Goal: Task Accomplishment & Management: Manage account settings

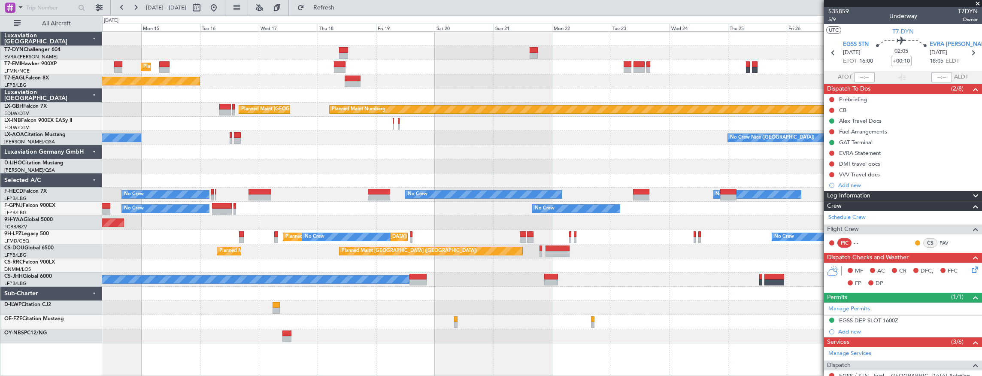
click at [203, 164] on div at bounding box center [542, 166] width 880 height 14
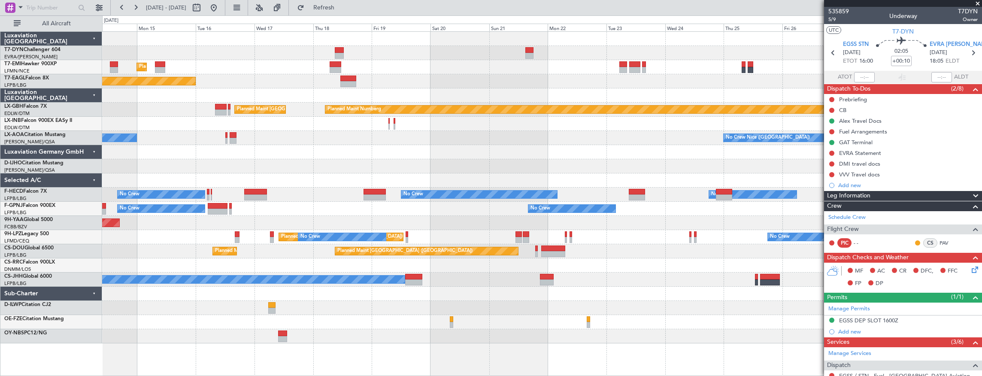
click at [172, 151] on div "Planned Maint [GEOGRAPHIC_DATA] Planned Maint [US_STATE] ([GEOGRAPHIC_DATA]) Pl…" at bounding box center [542, 188] width 880 height 312
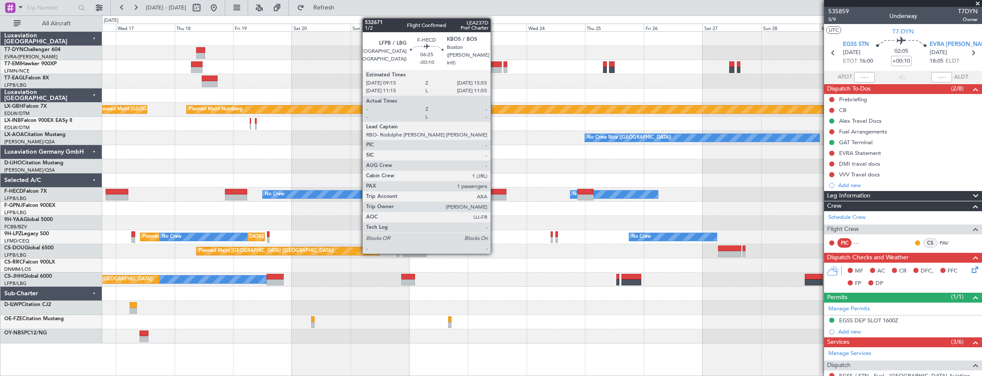
click at [495, 191] on div at bounding box center [498, 192] width 16 height 6
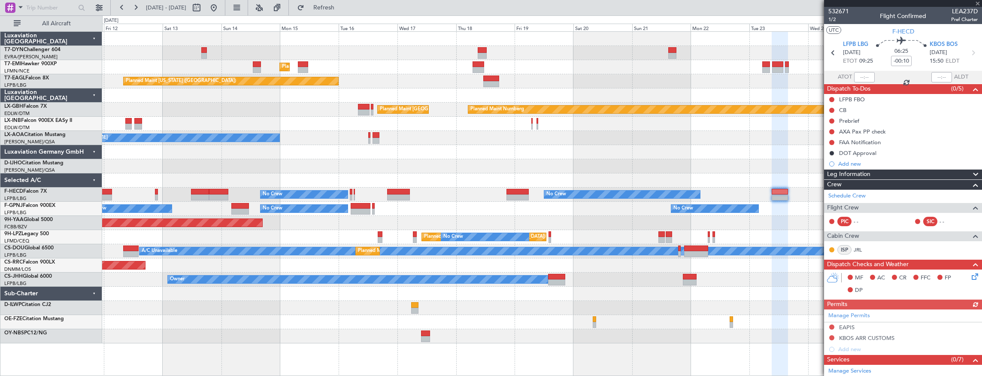
click at [597, 95] on div "Planned Maint [GEOGRAPHIC_DATA] Planned Maint [GEOGRAPHIC_DATA] Planned Maint […" at bounding box center [542, 188] width 880 height 312
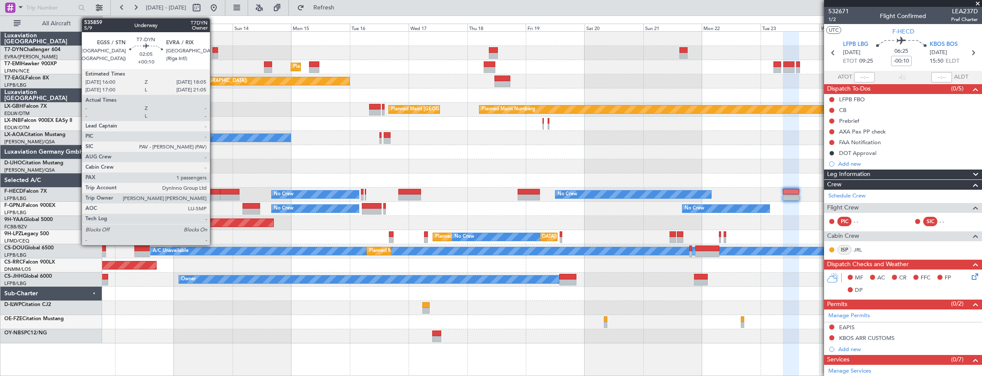
click at [214, 53] on div at bounding box center [214, 56] width 5 height 6
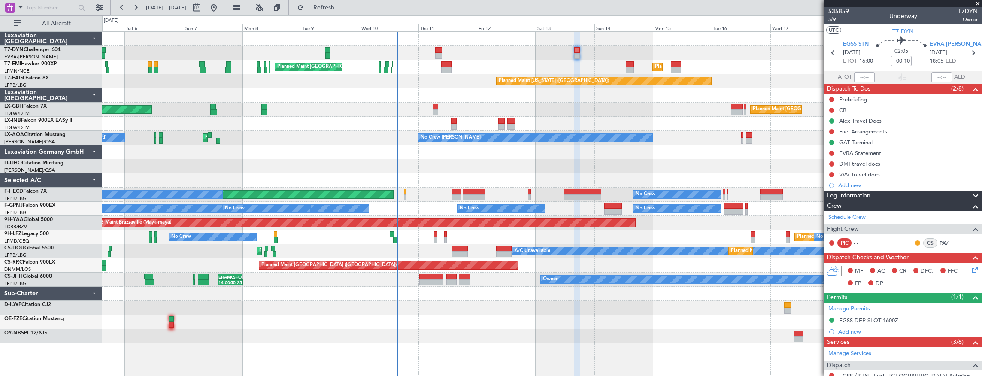
click at [646, 119] on div "Unplanned Maint [GEOGRAPHIC_DATA] (Al Maktoum Intl)" at bounding box center [542, 124] width 880 height 14
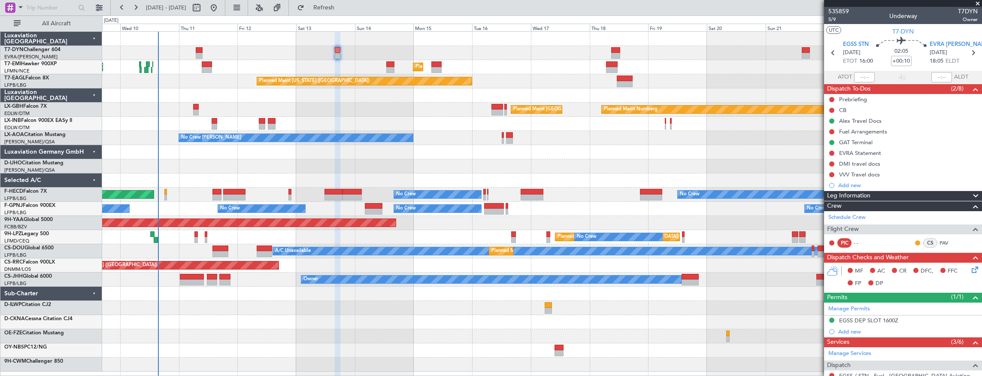
click at [251, 278] on div "Planned Maint [GEOGRAPHIC_DATA] Planned Maint [GEOGRAPHIC_DATA] Planned Maint […" at bounding box center [542, 202] width 880 height 340
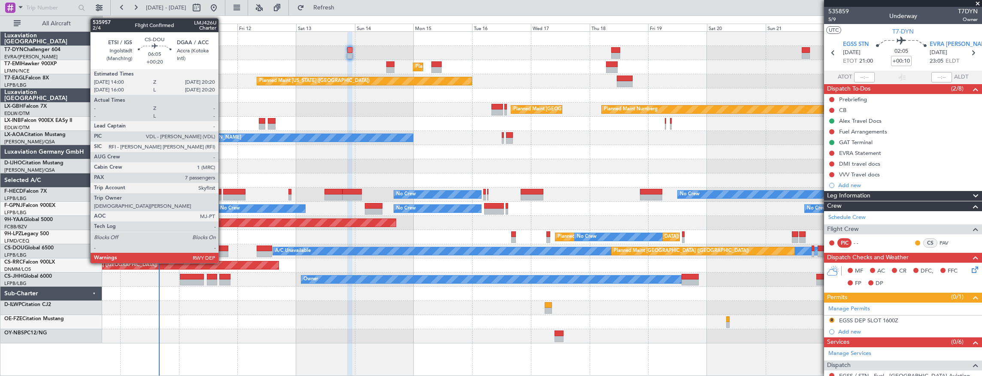
click at [223, 248] on div at bounding box center [220, 248] width 16 height 6
type input "+00:20"
type input "7"
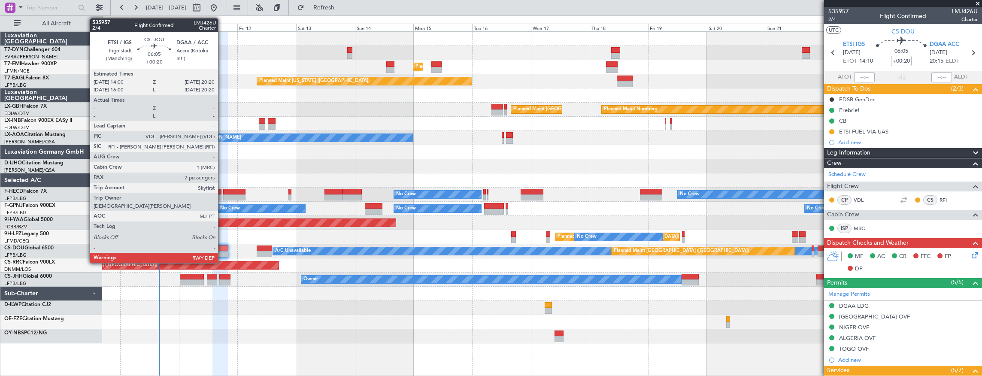
click at [222, 250] on div at bounding box center [220, 248] width 16 height 6
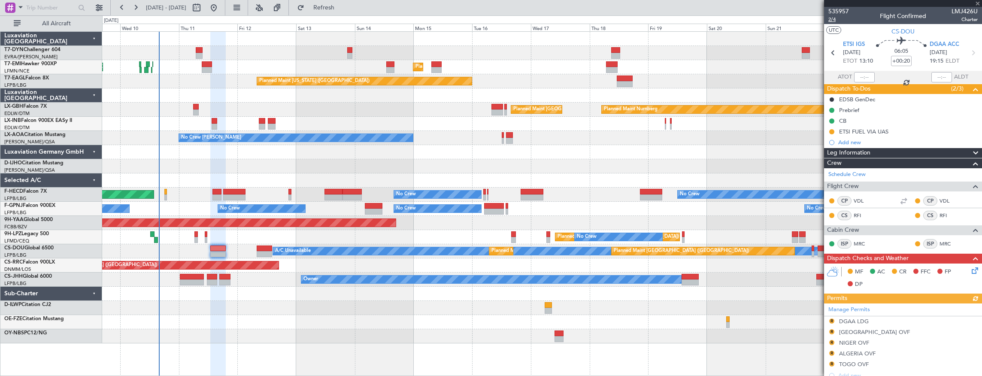
click at [837, 21] on span "2/4" at bounding box center [838, 19] width 21 height 7
click at [837, 9] on span "535957" at bounding box center [838, 11] width 21 height 9
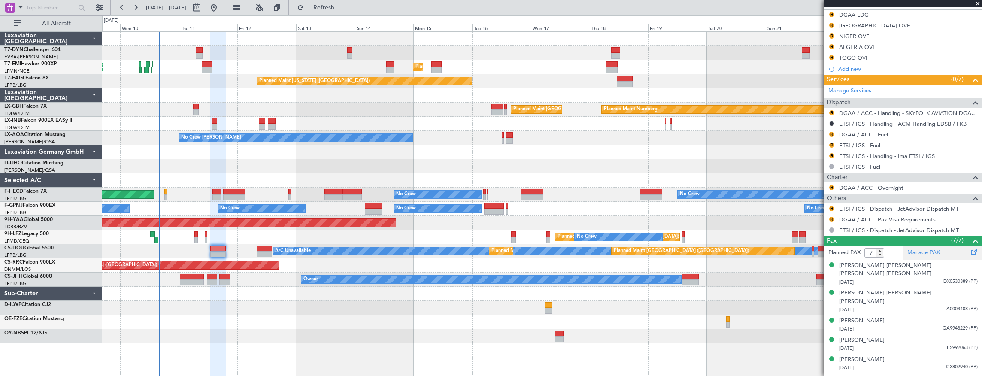
scroll to position [323, 0]
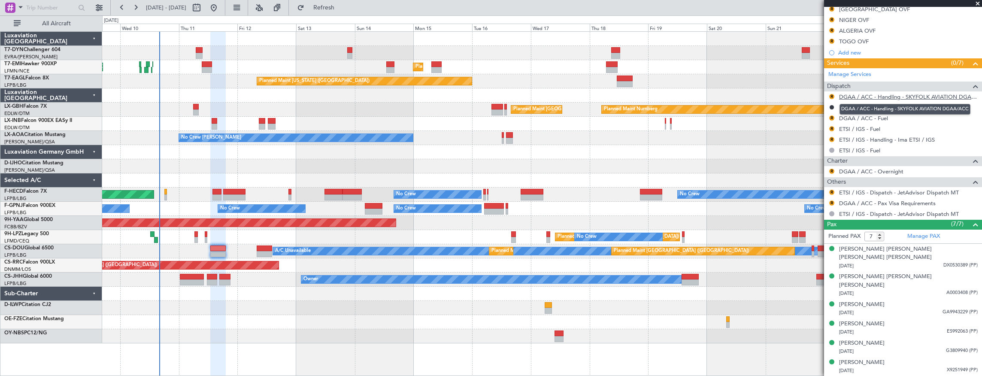
click at [924, 96] on link "DGAA / ACC - Handling - SKYFOLK AVIATION DGAA/ACC" at bounding box center [908, 96] width 139 height 7
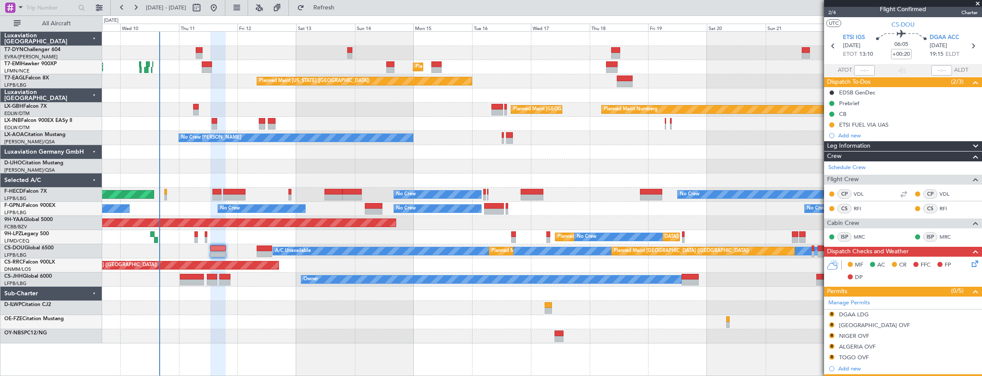
scroll to position [0, 0]
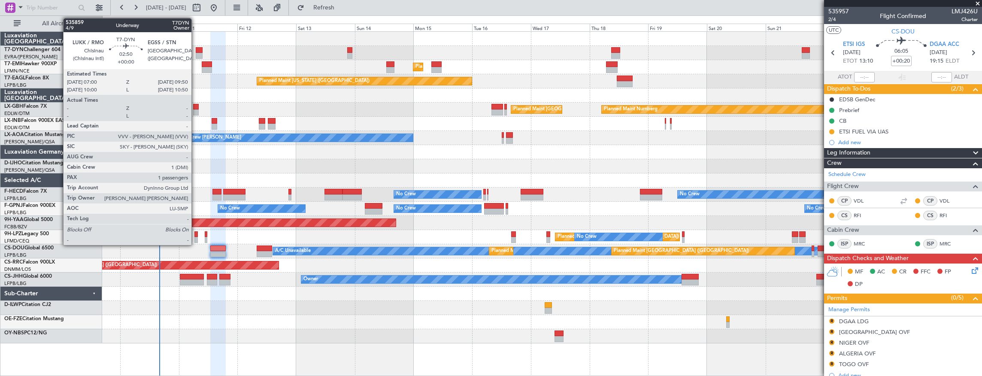
click at [196, 51] on div at bounding box center [199, 50] width 7 height 6
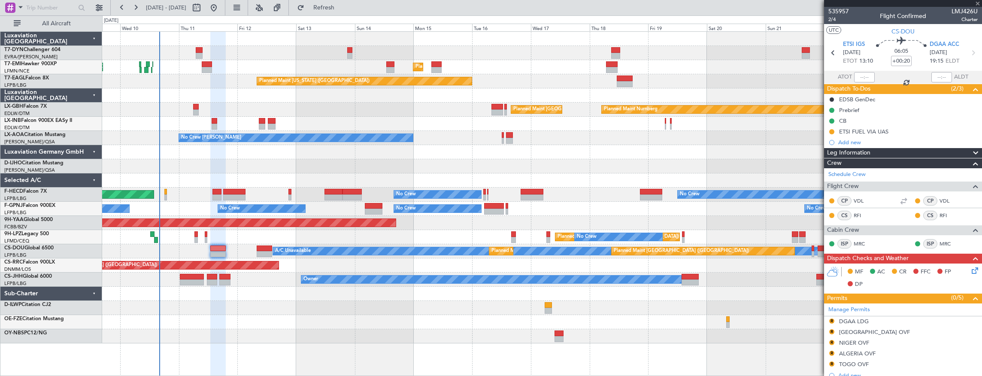
type input "1"
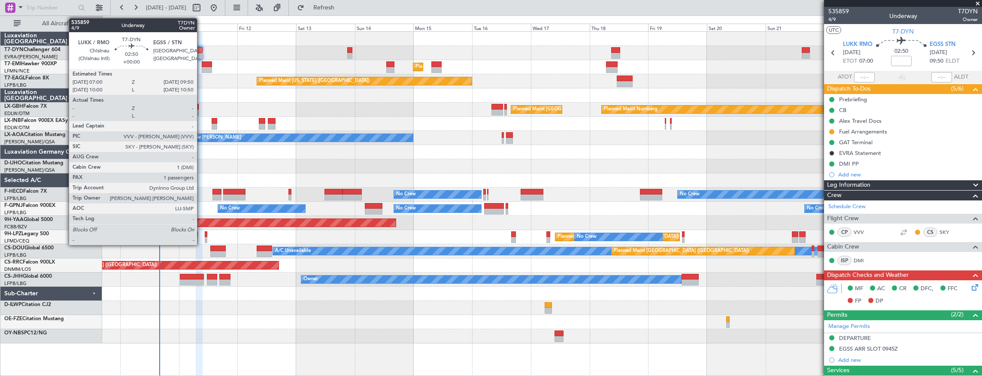
click at [201, 50] on div at bounding box center [199, 50] width 7 height 6
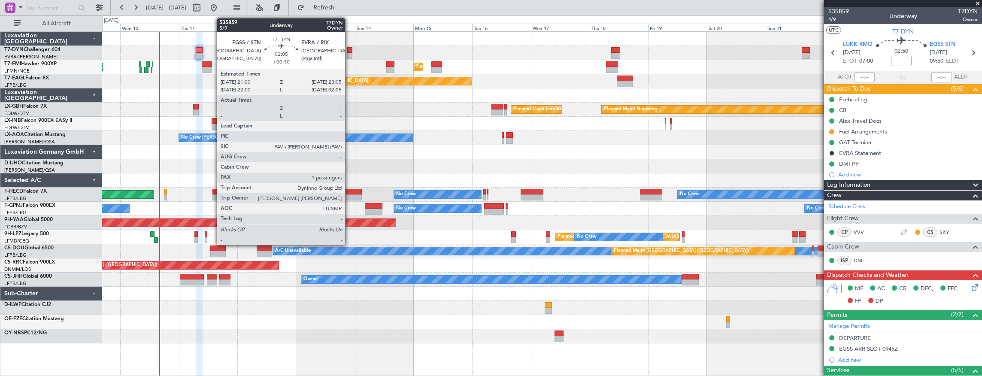
click at [349, 48] on div at bounding box center [349, 50] width 5 height 6
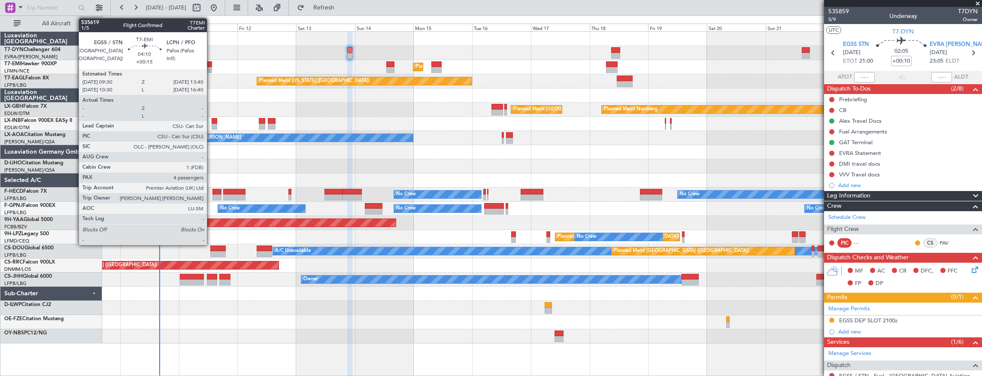
click at [211, 64] on div at bounding box center [207, 64] width 10 height 6
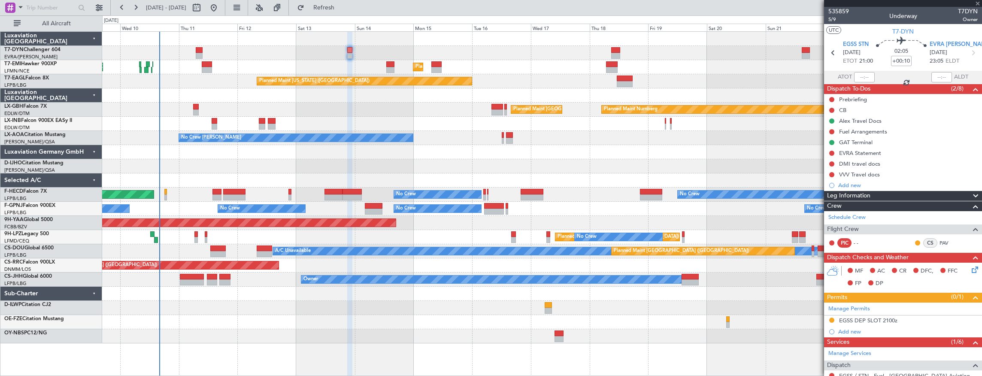
type input "+00:15"
type input "4"
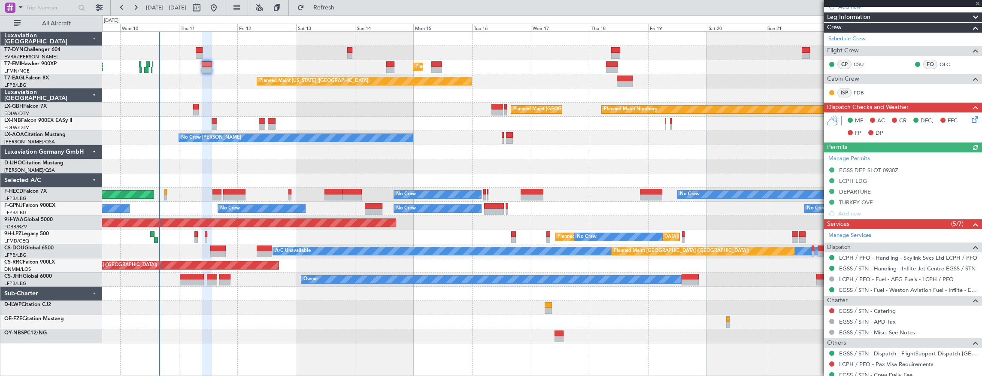
scroll to position [217, 0]
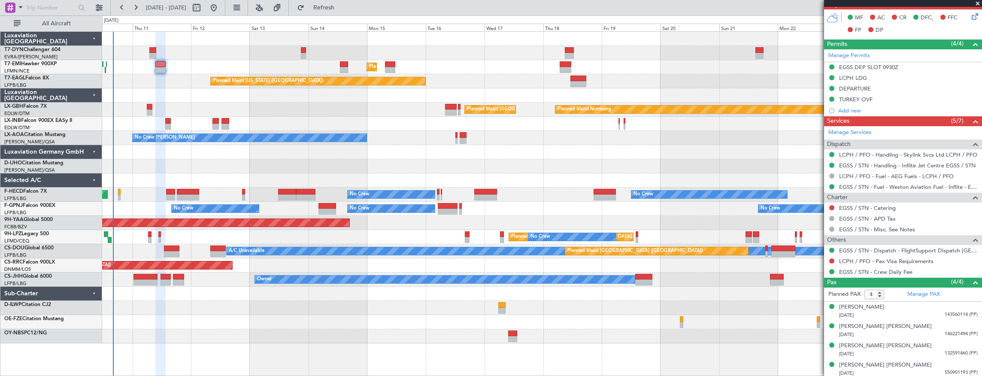
click at [200, 74] on div "Planned Maint [GEOGRAPHIC_DATA] Planned Maint [GEOGRAPHIC_DATA] Planned Maint […" at bounding box center [542, 188] width 880 height 312
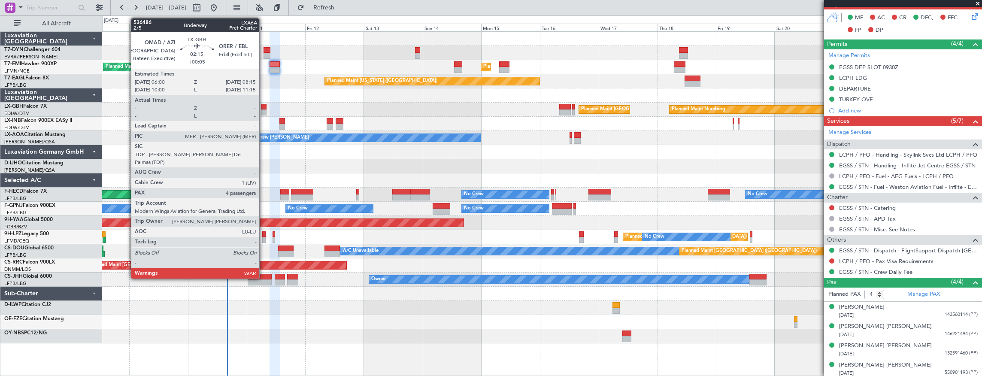
click at [263, 106] on div at bounding box center [264, 107] width 6 height 6
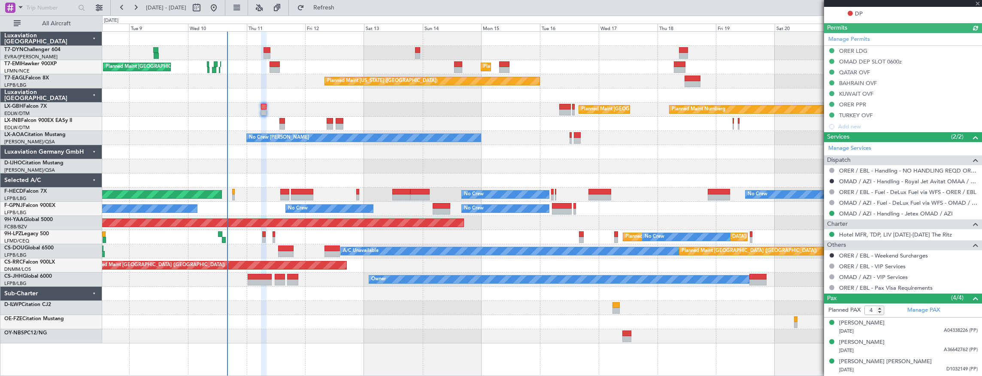
scroll to position [303, 0]
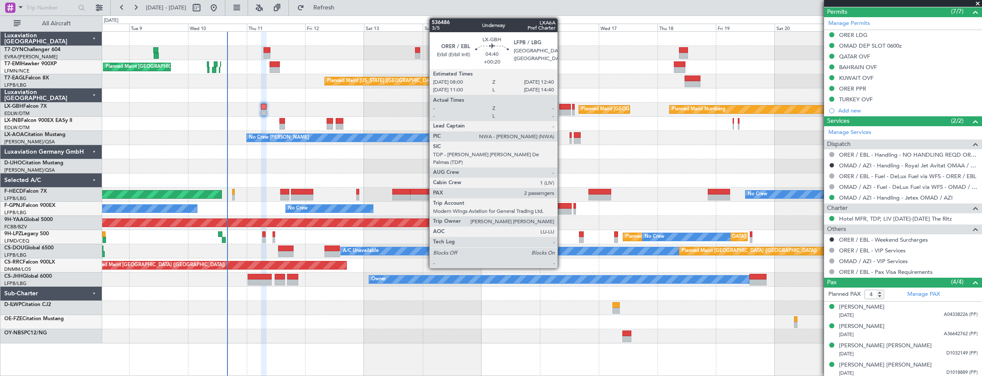
click at [562, 107] on div at bounding box center [565, 107] width 12 height 6
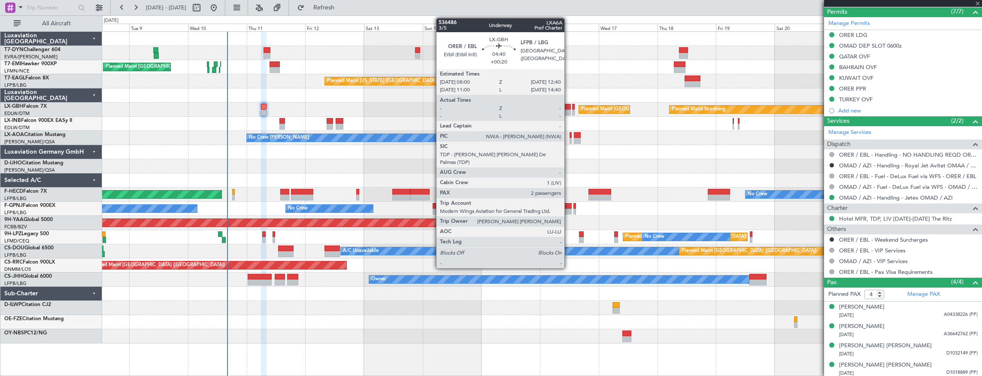
type input "+00:20"
type input "2"
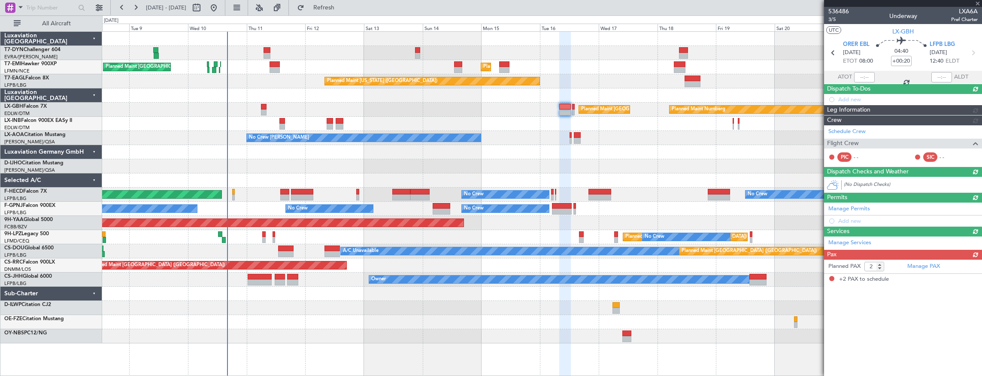
scroll to position [0, 0]
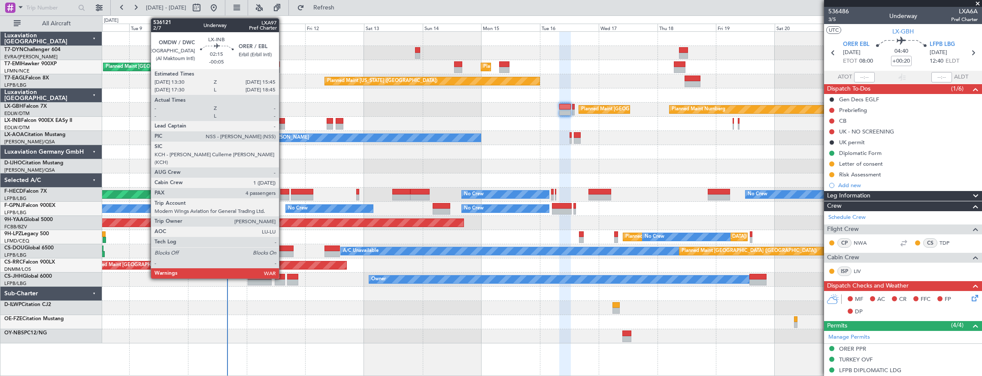
click at [283, 119] on div at bounding box center [282, 121] width 6 height 6
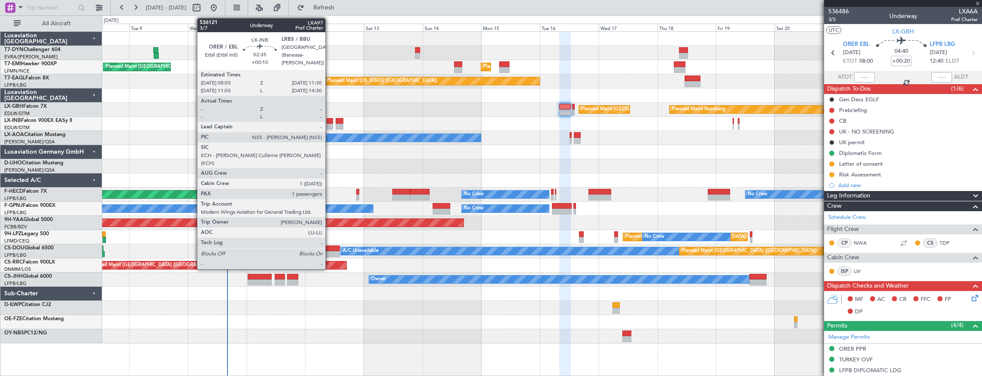
type input "-00:05"
type input "4"
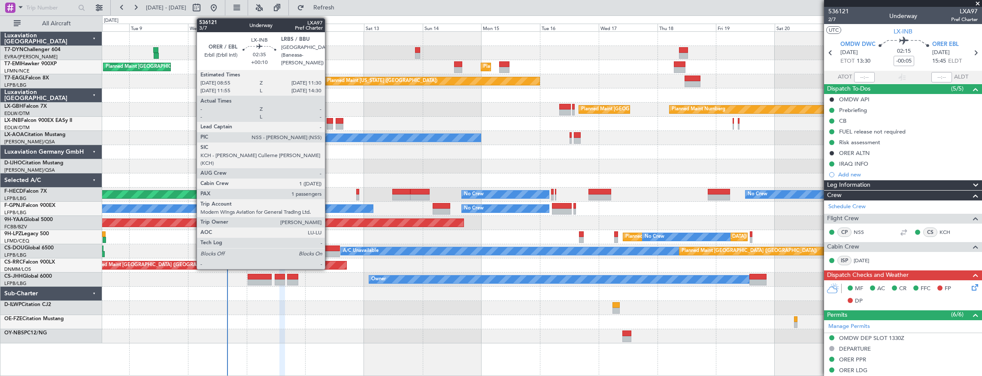
click at [329, 122] on div at bounding box center [330, 121] width 6 height 6
type input "+00:10"
type input "1"
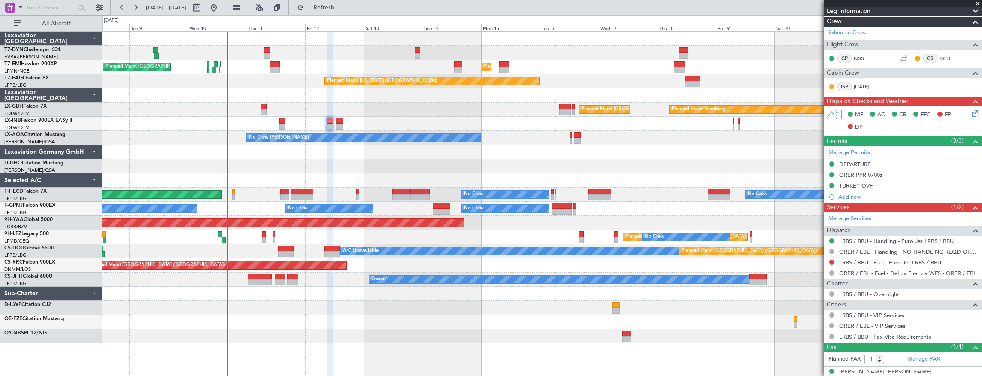
scroll to position [181, 0]
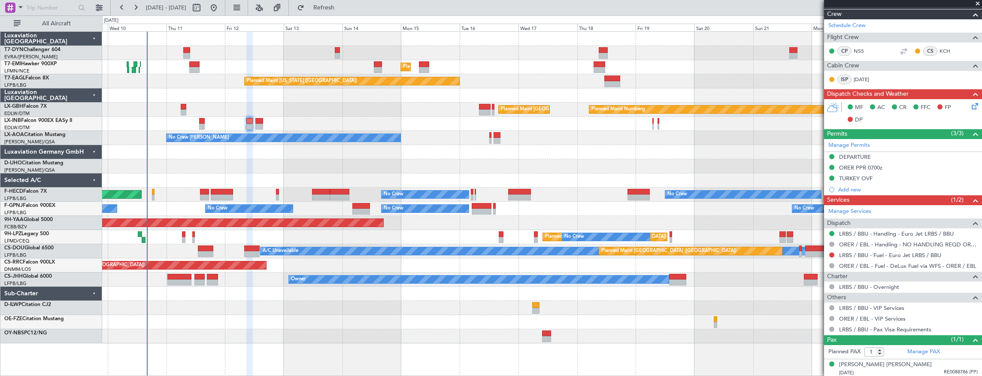
click at [575, 130] on div at bounding box center [542, 124] width 880 height 14
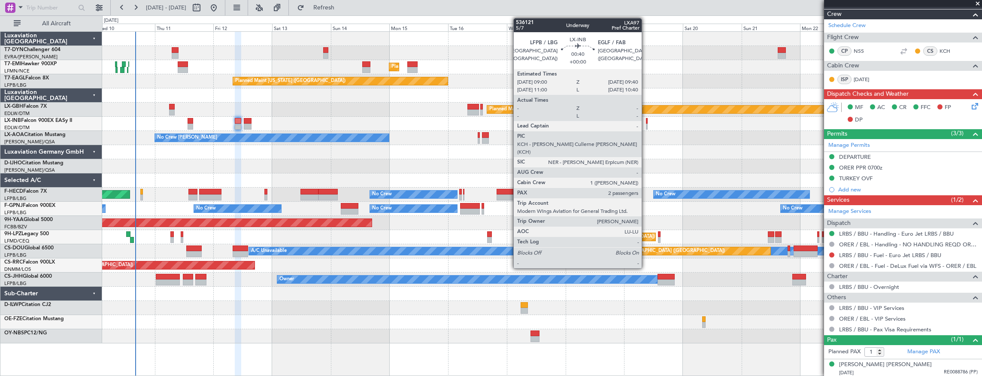
click at [646, 119] on div at bounding box center [647, 121] width 2 height 6
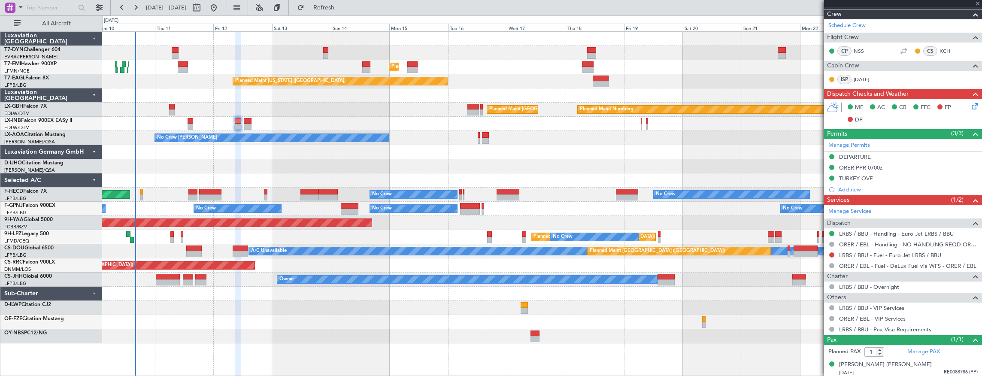
type input "2"
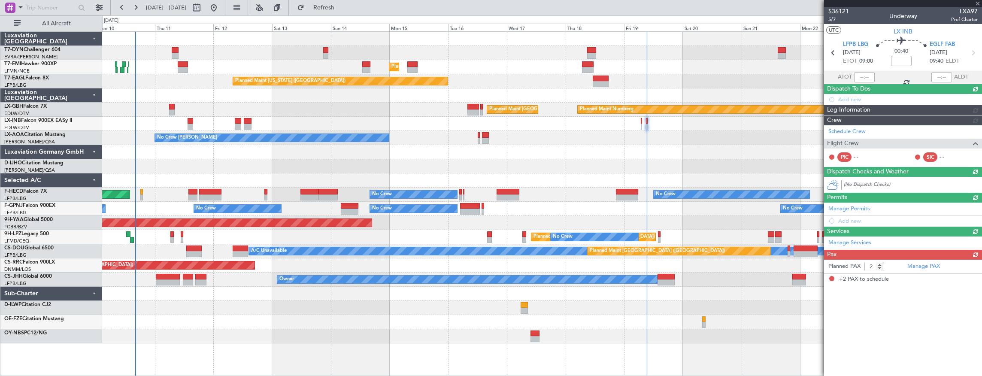
scroll to position [0, 0]
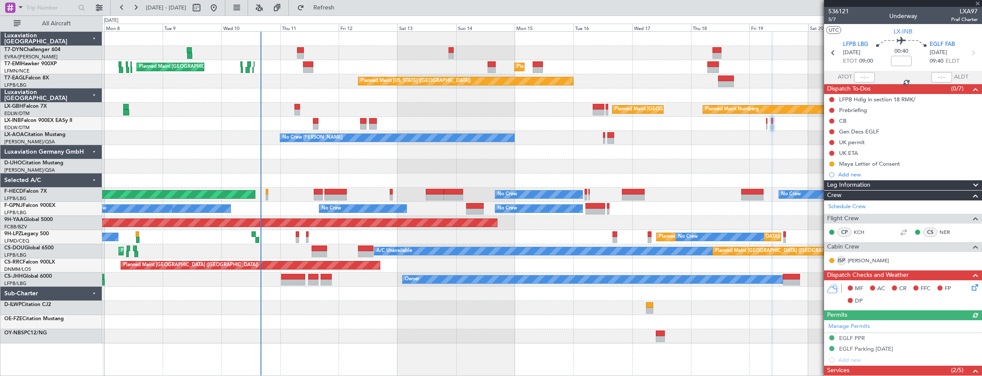
click at [352, 170] on div at bounding box center [542, 166] width 880 height 14
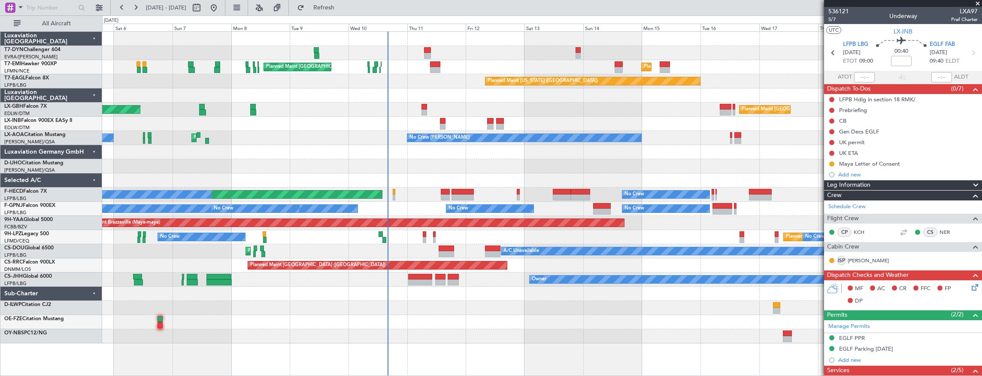
click at [673, 154] on div "AOG Maint Riga (Riga Intl) Planned Maint [GEOGRAPHIC_DATA] Planned Maint [GEOGR…" at bounding box center [542, 188] width 880 height 312
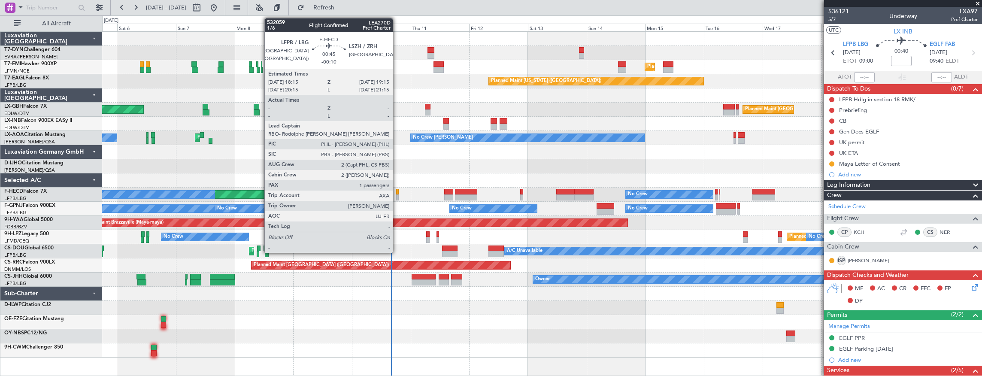
click at [397, 194] on div at bounding box center [397, 192] width 3 height 6
type input "-00:10"
type input "1"
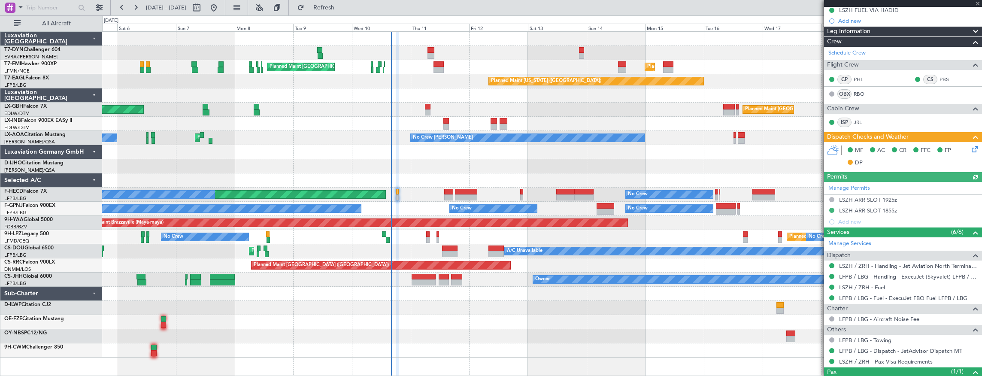
scroll to position [175, 0]
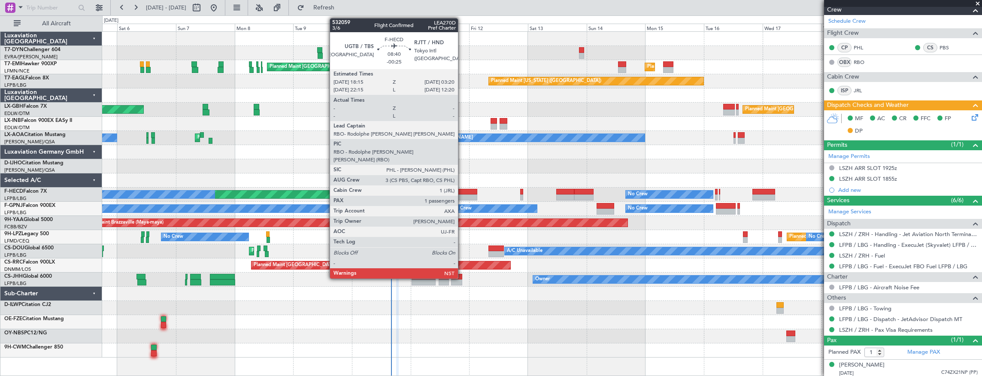
click at [462, 191] on div at bounding box center [466, 192] width 22 height 6
type input "-00:25"
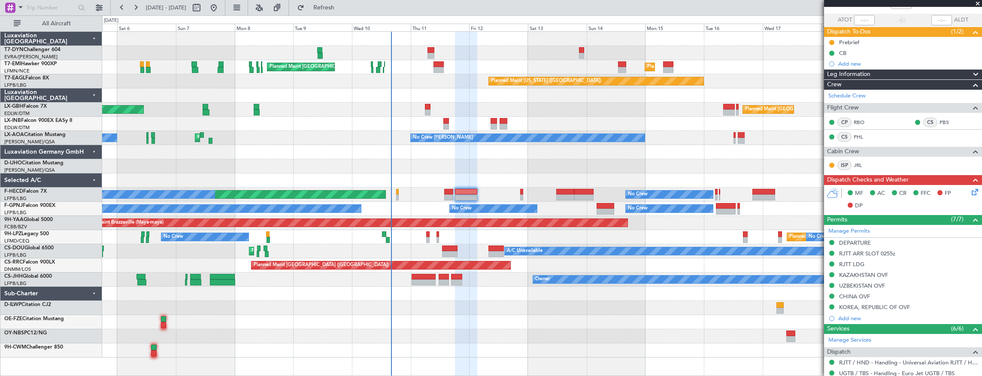
scroll to position [0, 0]
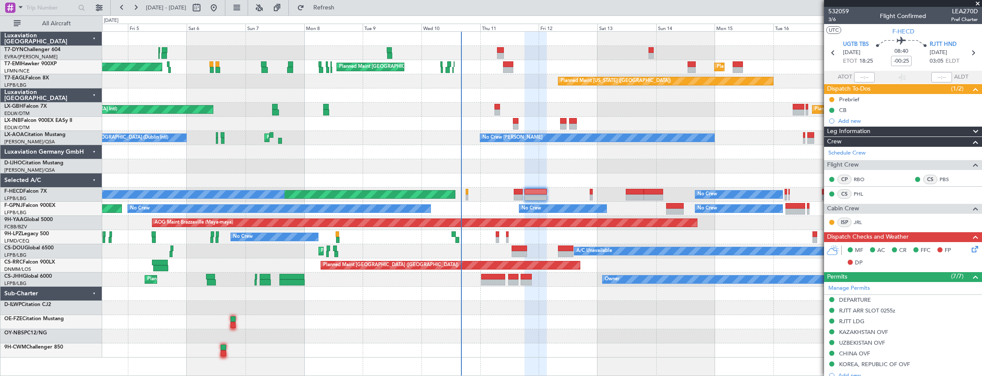
click at [573, 163] on div "AOG Maint Riga (Riga Intl) Planned Maint [GEOGRAPHIC_DATA] Planned Maint [GEOGR…" at bounding box center [542, 195] width 880 height 326
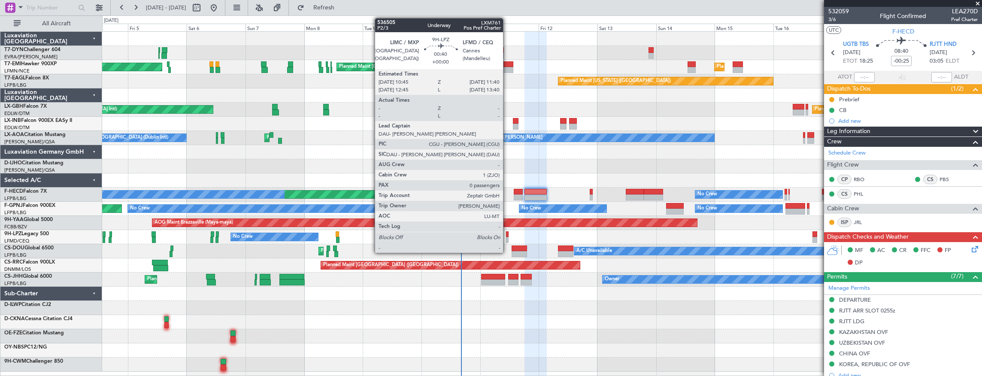
click at [507, 235] on div at bounding box center [507, 234] width 3 height 6
type input "0"
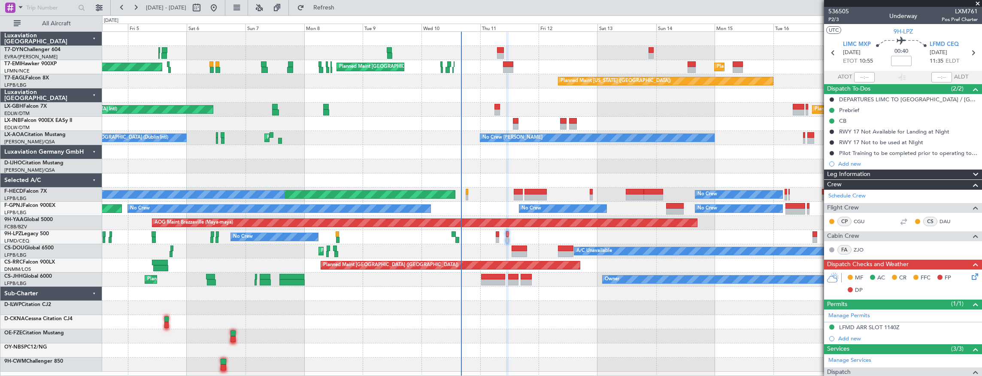
click at [974, 276] on icon at bounding box center [973, 275] width 7 height 7
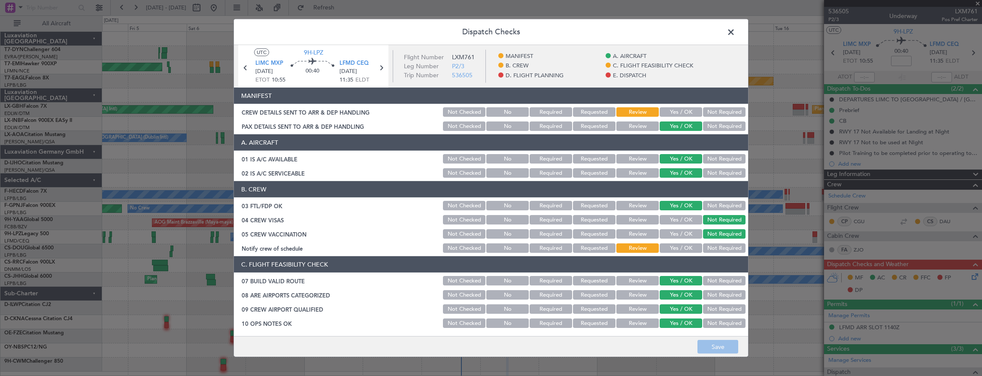
click at [674, 108] on button "Yes / OK" at bounding box center [680, 111] width 42 height 9
click at [719, 345] on button "Save" at bounding box center [717, 347] width 41 height 14
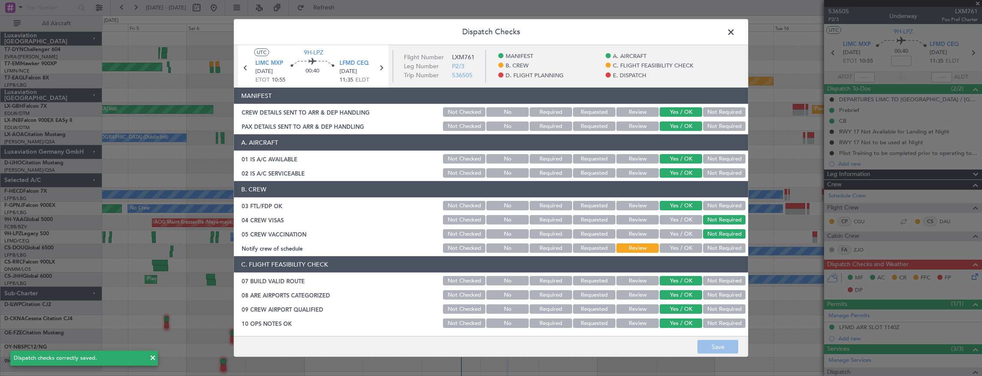
click at [735, 35] on span at bounding box center [735, 34] width 0 height 17
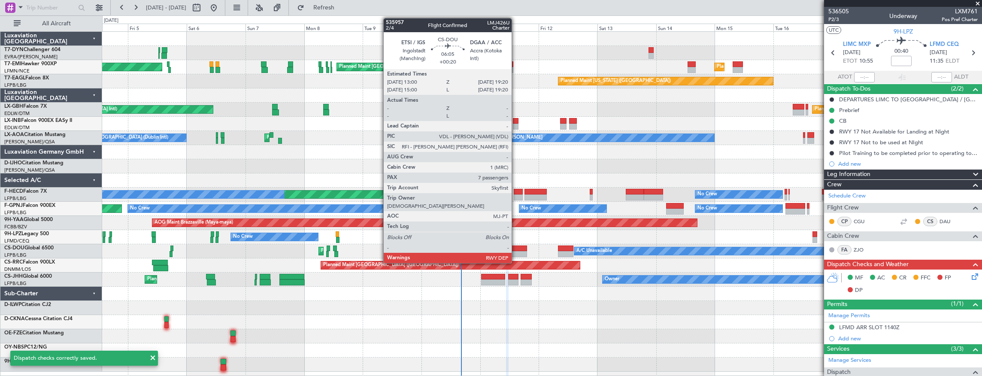
click at [516, 251] on div at bounding box center [519, 254] width 16 height 6
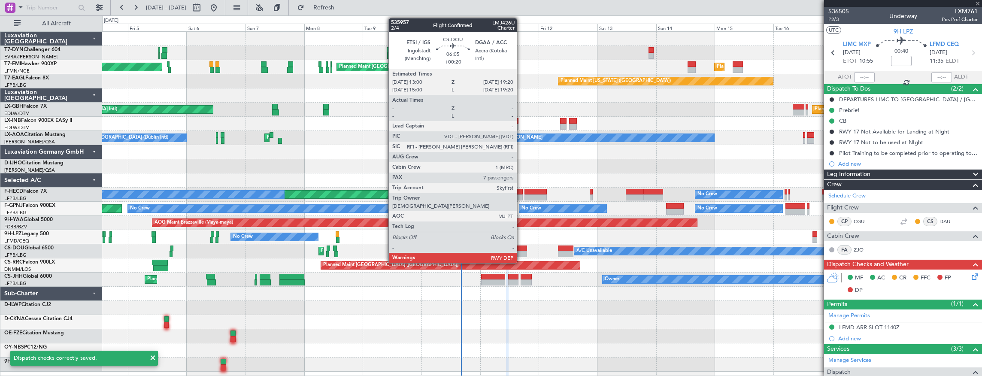
type input "+00:20"
type input "7"
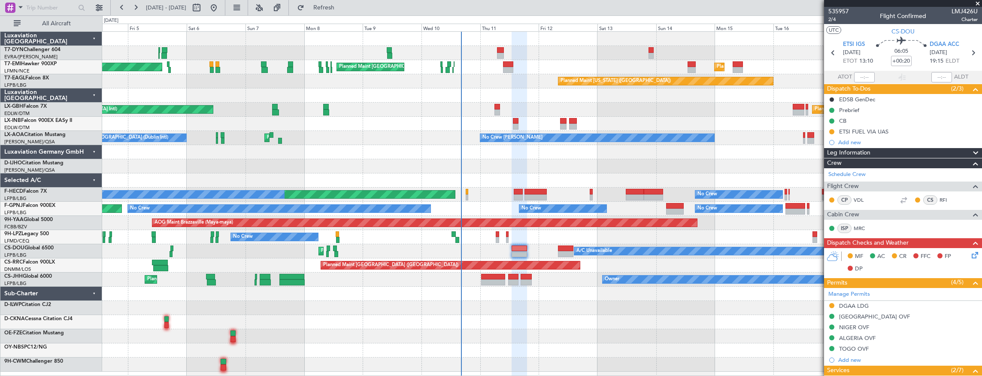
click at [970, 257] on icon at bounding box center [973, 253] width 7 height 7
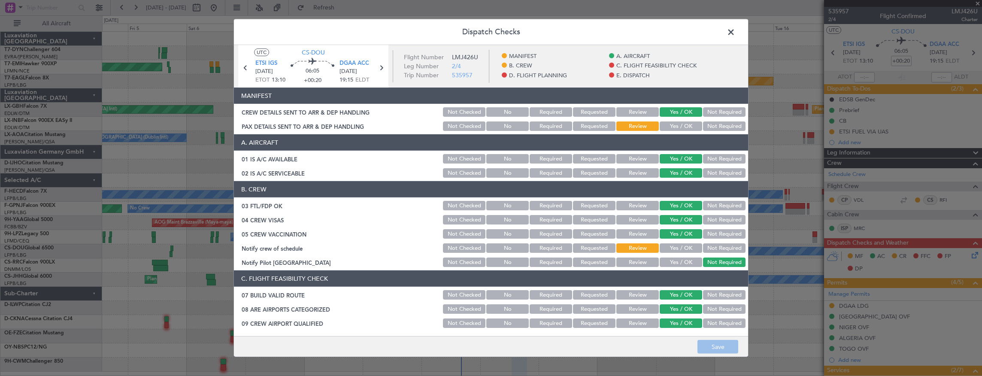
click at [673, 124] on button "Yes / OK" at bounding box center [680, 125] width 42 height 9
click at [719, 345] on button "Save" at bounding box center [717, 347] width 41 height 14
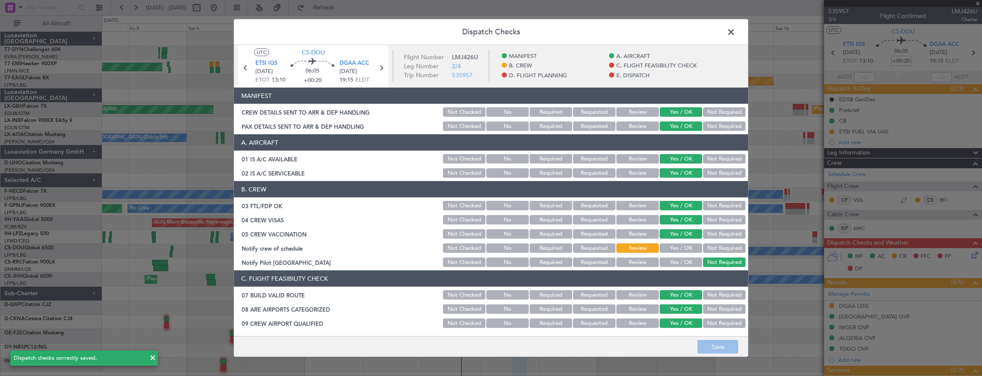
click at [735, 33] on span at bounding box center [735, 34] width 0 height 17
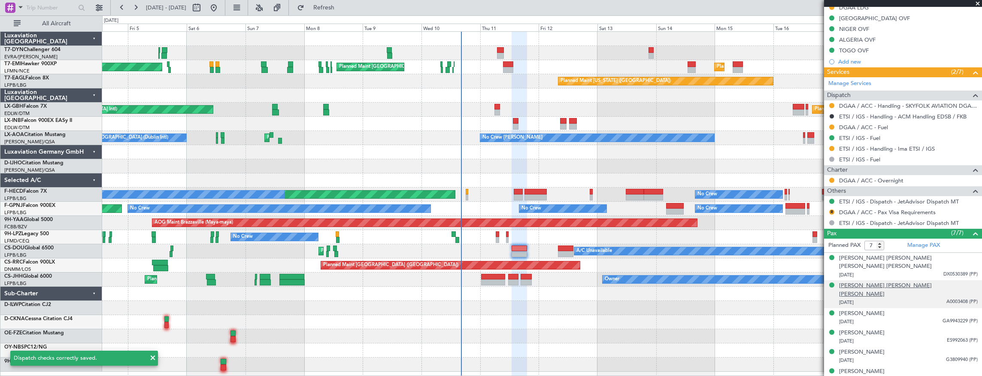
scroll to position [307, 0]
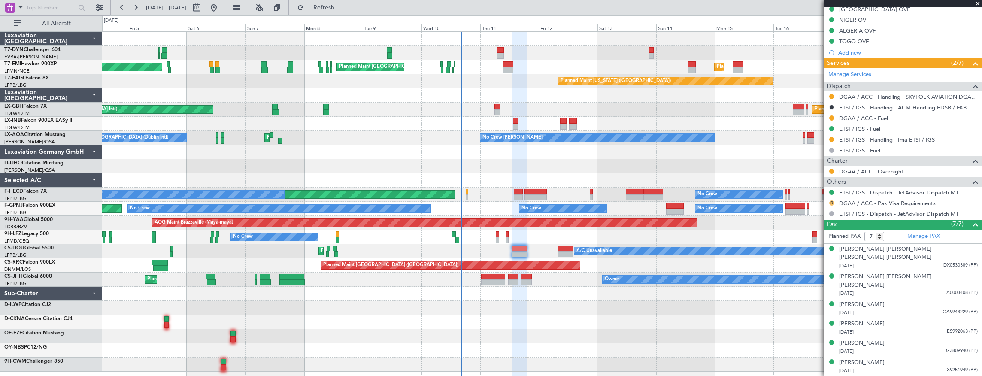
click at [832, 200] on button "R" at bounding box center [831, 202] width 5 height 5
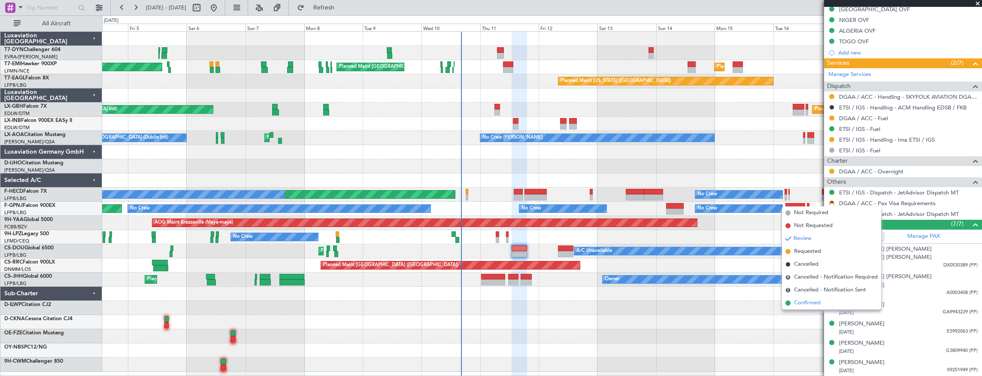
click at [807, 306] on span "Confirmed" at bounding box center [807, 303] width 27 height 9
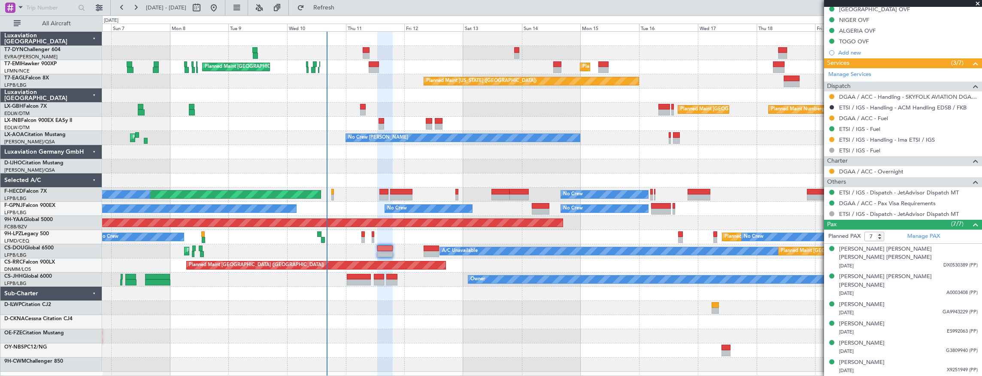
click at [397, 294] on div "AOG Maint Riga (Riga Intl) Planned Maint [GEOGRAPHIC_DATA] Planned Maint [GEOGR…" at bounding box center [542, 202] width 880 height 340
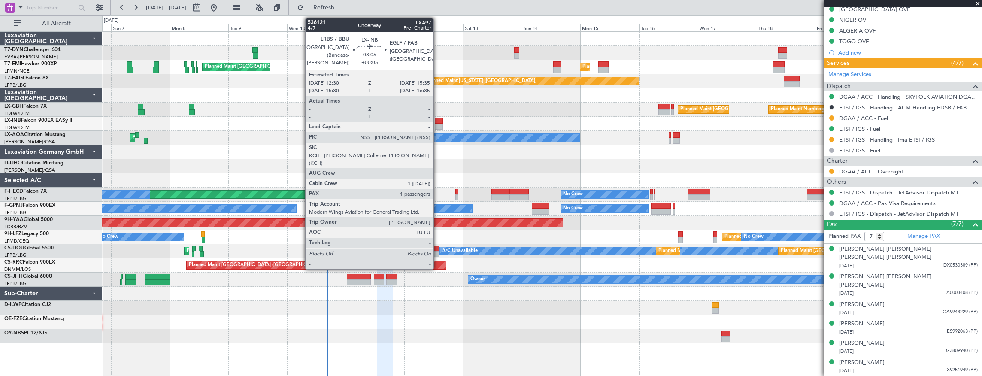
click at [438, 123] on div at bounding box center [439, 121] width 8 height 6
type input "+00:05"
type input "1"
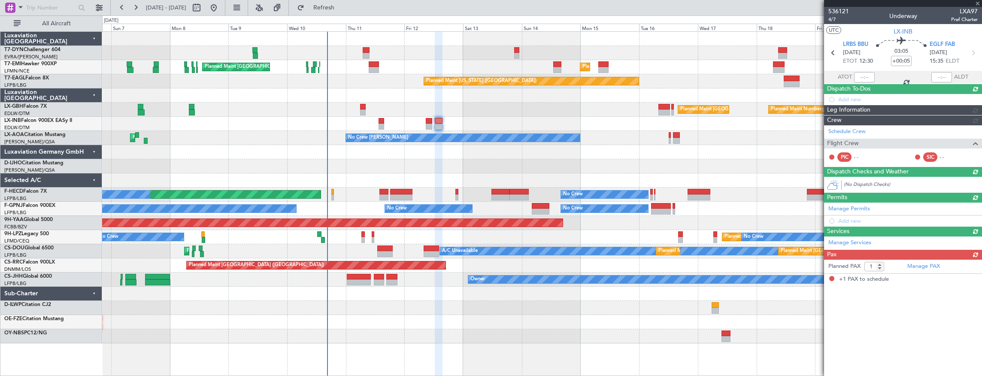
scroll to position [0, 0]
